Goal: Find specific page/section

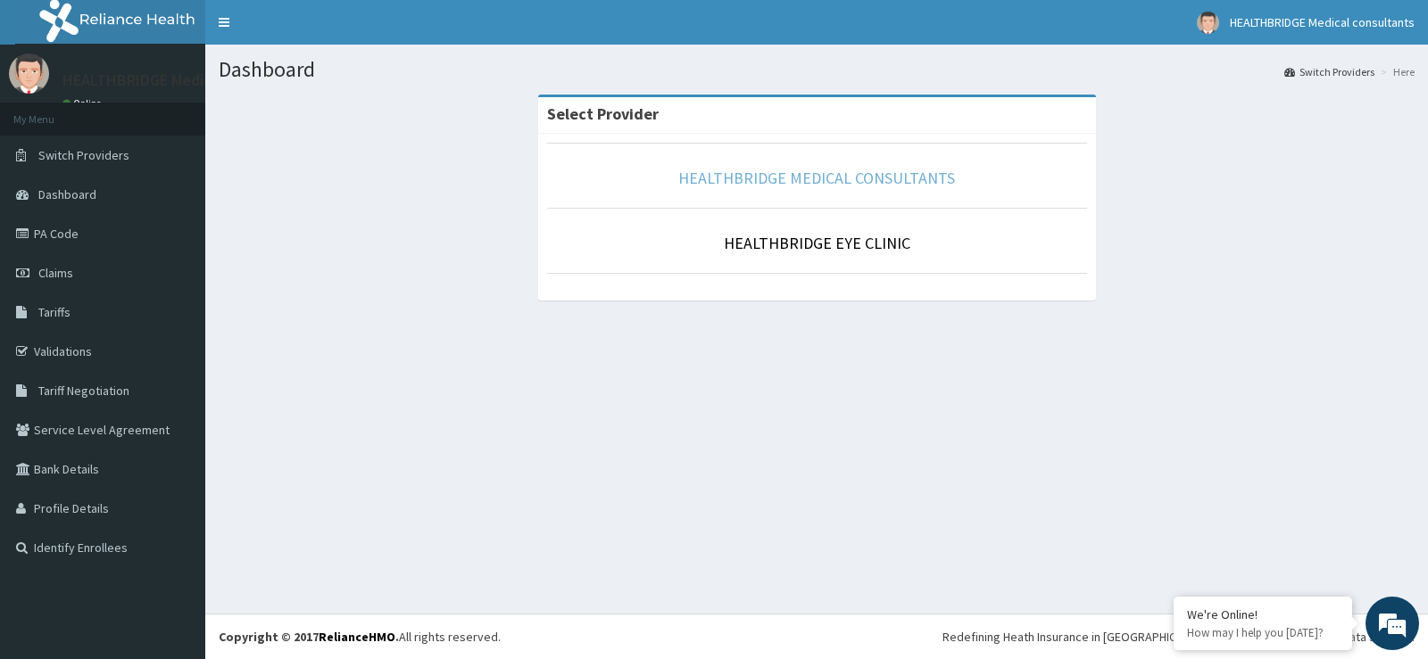
click at [854, 182] on link "HEALTHBRIDGE MEDICAL CONSULTANTS" at bounding box center [816, 178] width 277 height 21
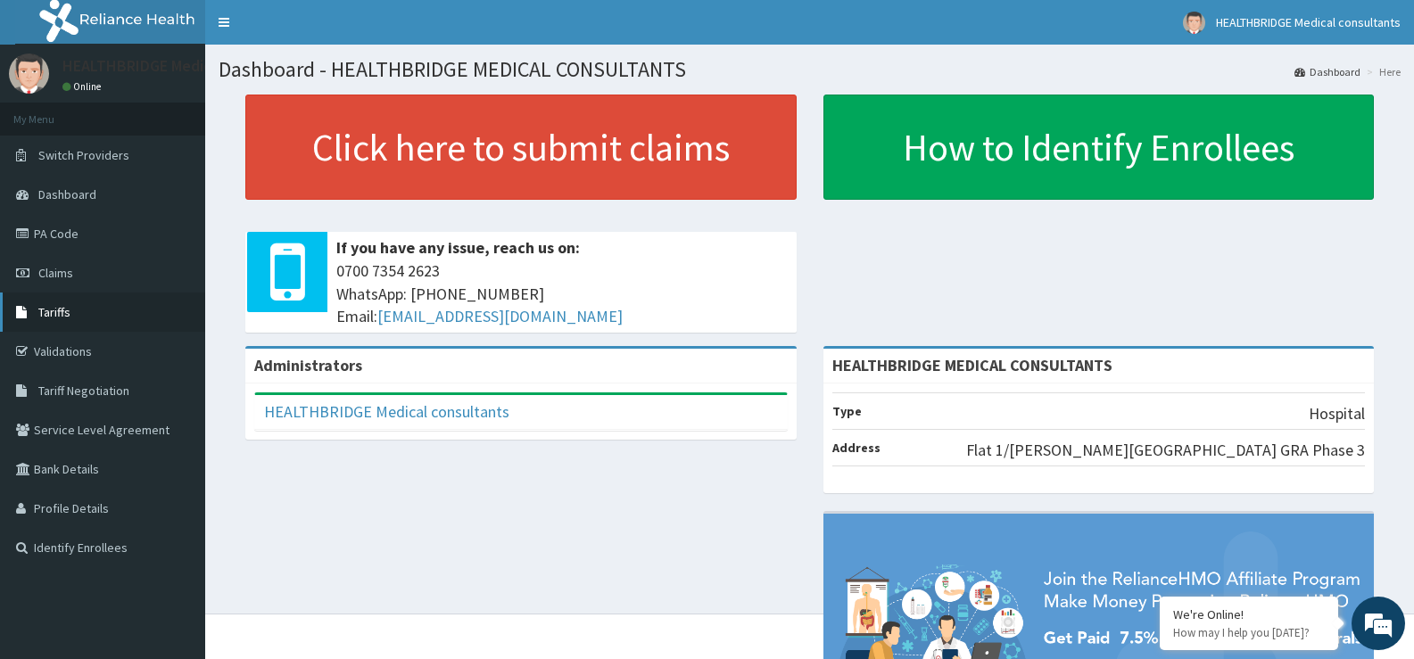
click at [59, 319] on span "Tariffs" at bounding box center [54, 312] width 32 height 16
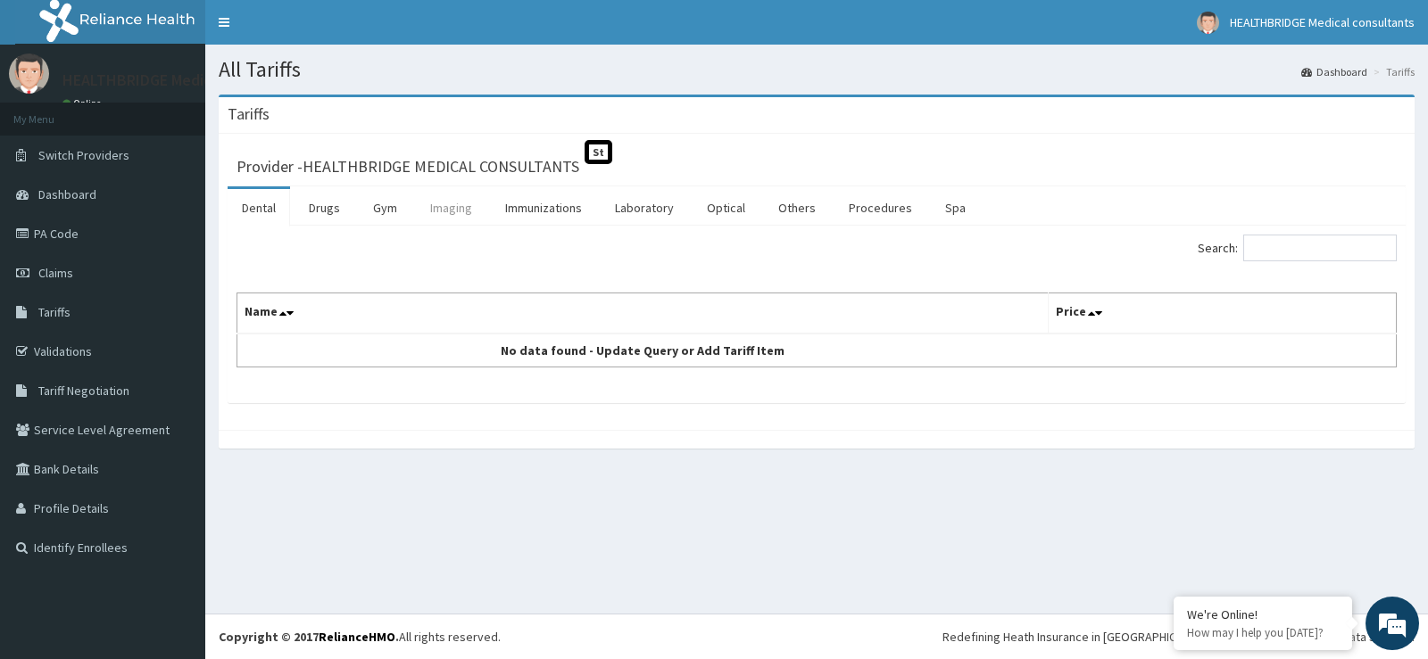
click at [427, 206] on link "Imaging" at bounding box center [451, 207] width 70 height 37
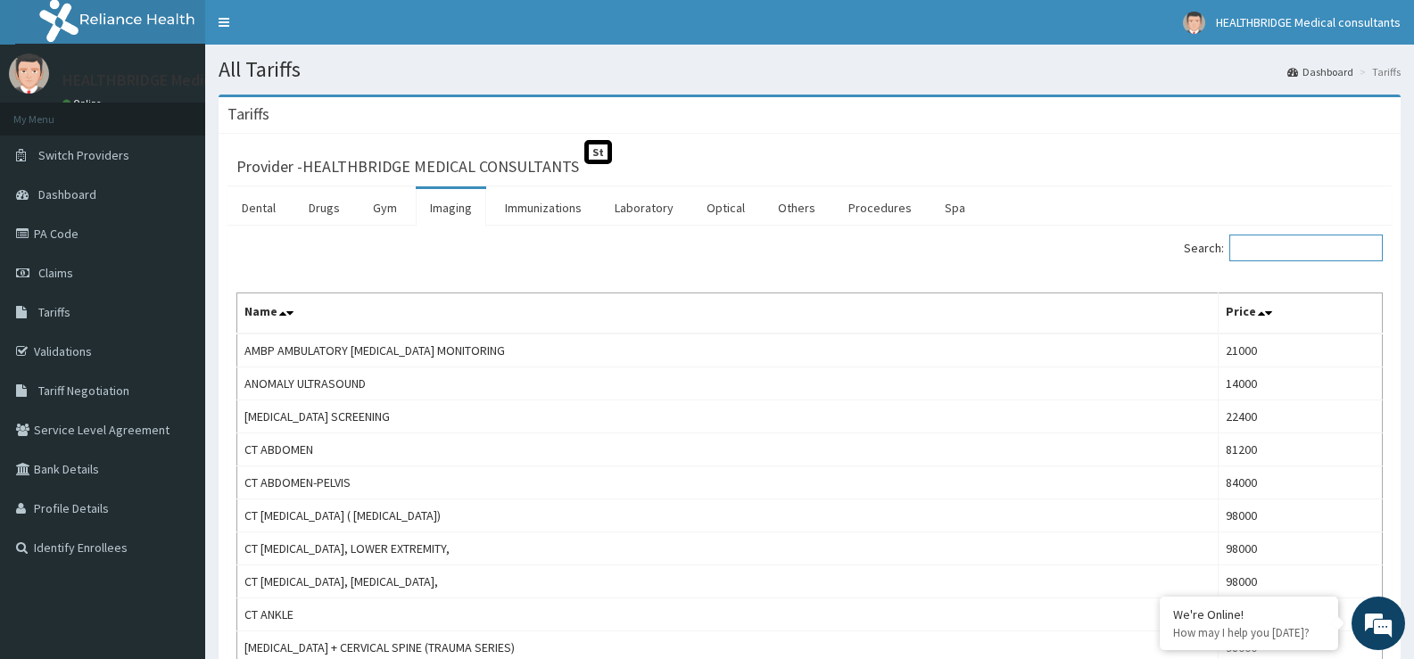
click at [1296, 244] on input "Search:" at bounding box center [1305, 248] width 153 height 27
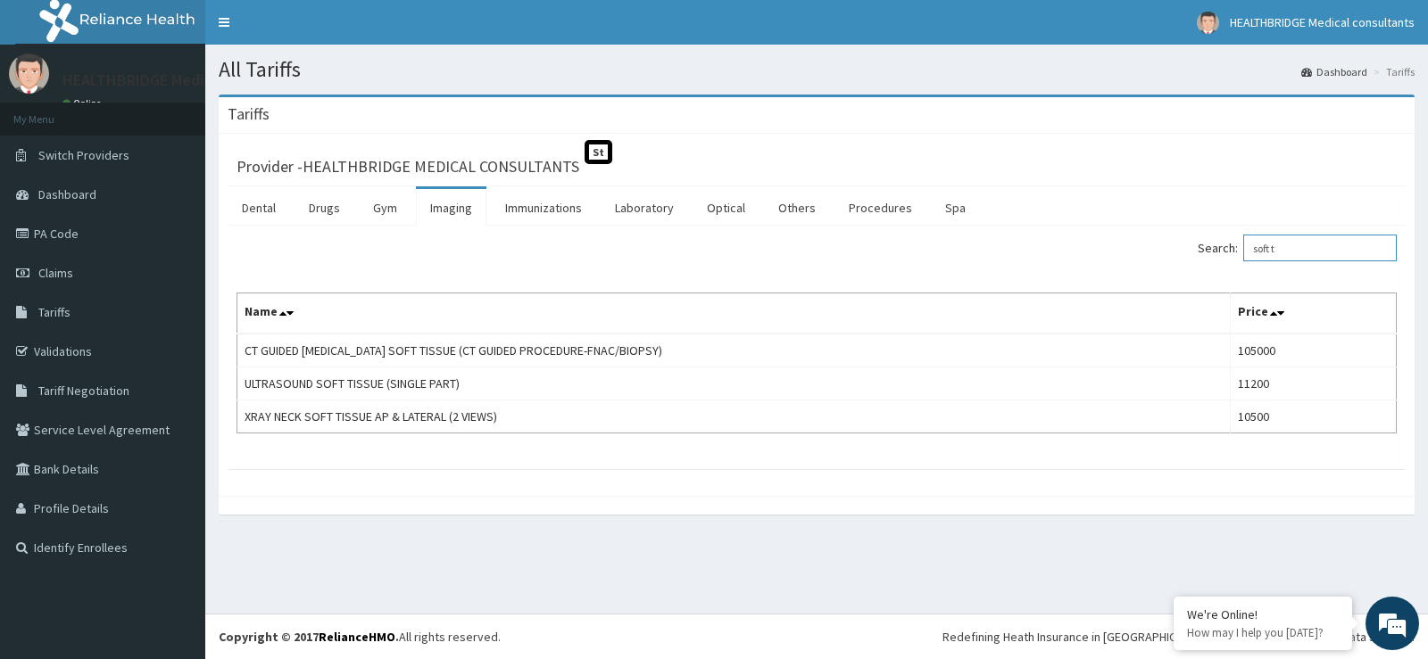
type input "soft t"
